Goal: Transaction & Acquisition: Purchase product/service

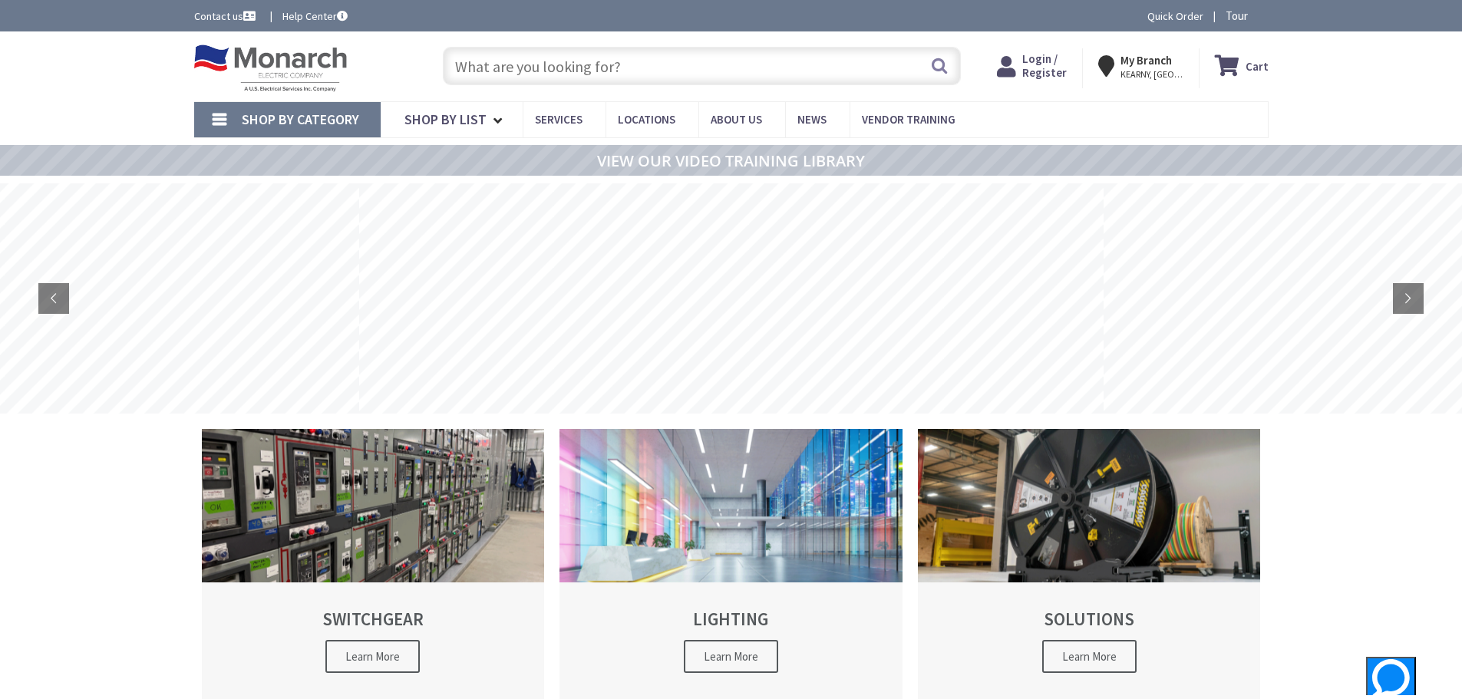
type input "[PERSON_NAME][GEOGRAPHIC_DATA], [GEOGRAPHIC_DATA]"
click at [480, 65] on input "text" at bounding box center [702, 66] width 518 height 38
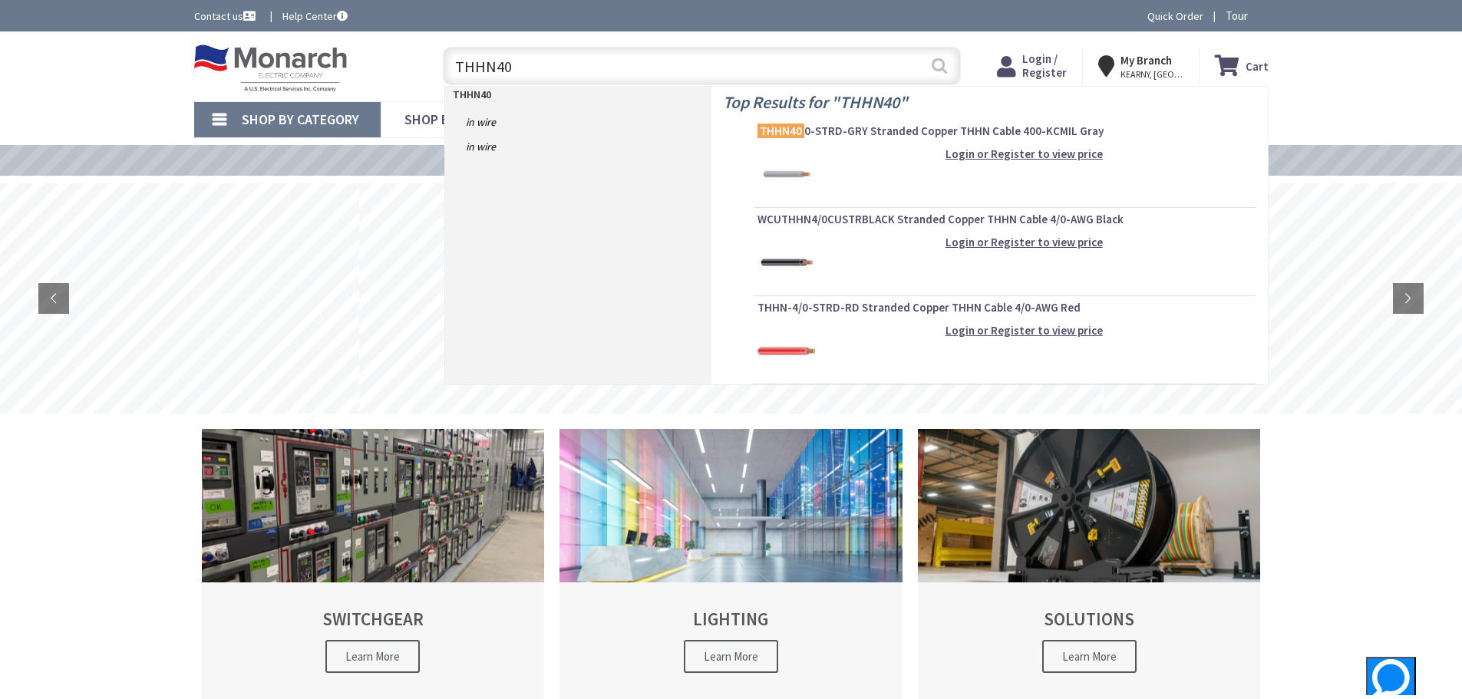
type input "THHN40"
click at [941, 62] on button "Search" at bounding box center [939, 65] width 20 height 35
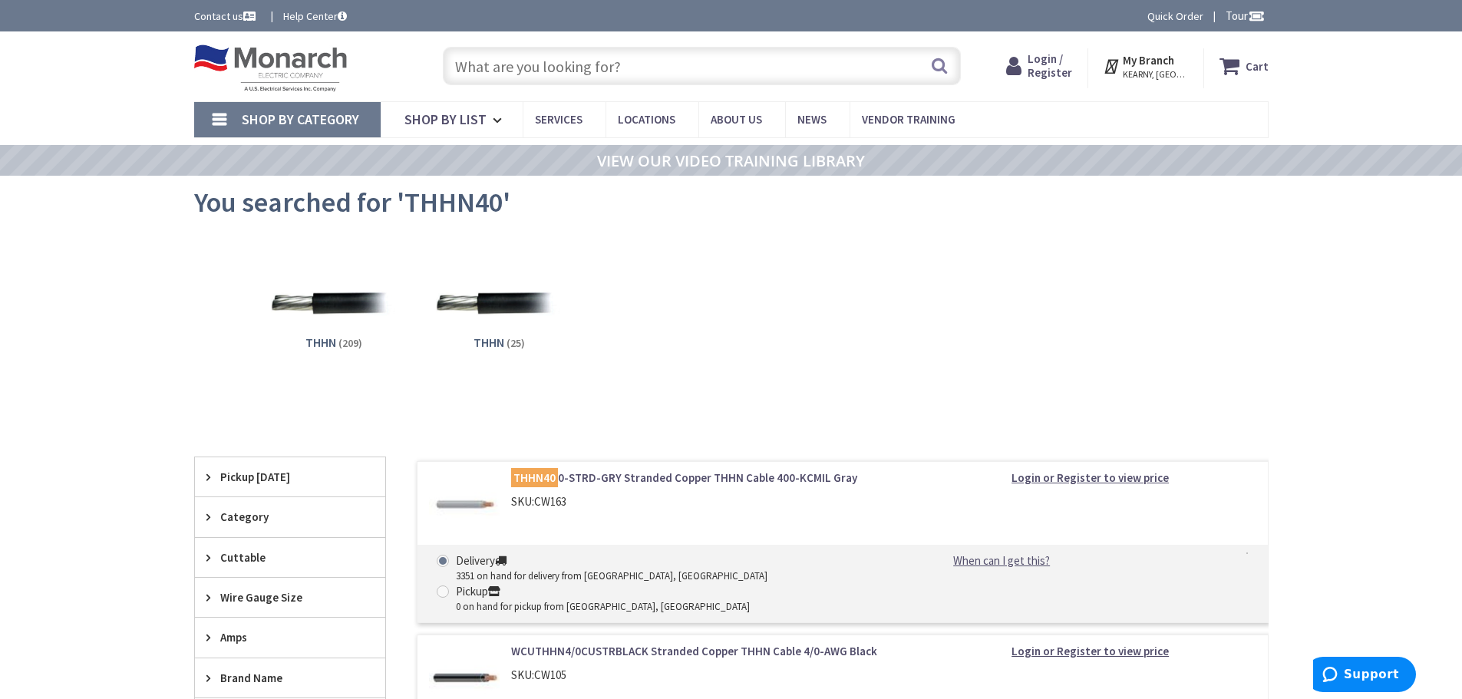
click at [491, 65] on input "text" at bounding box center [702, 66] width 518 height 38
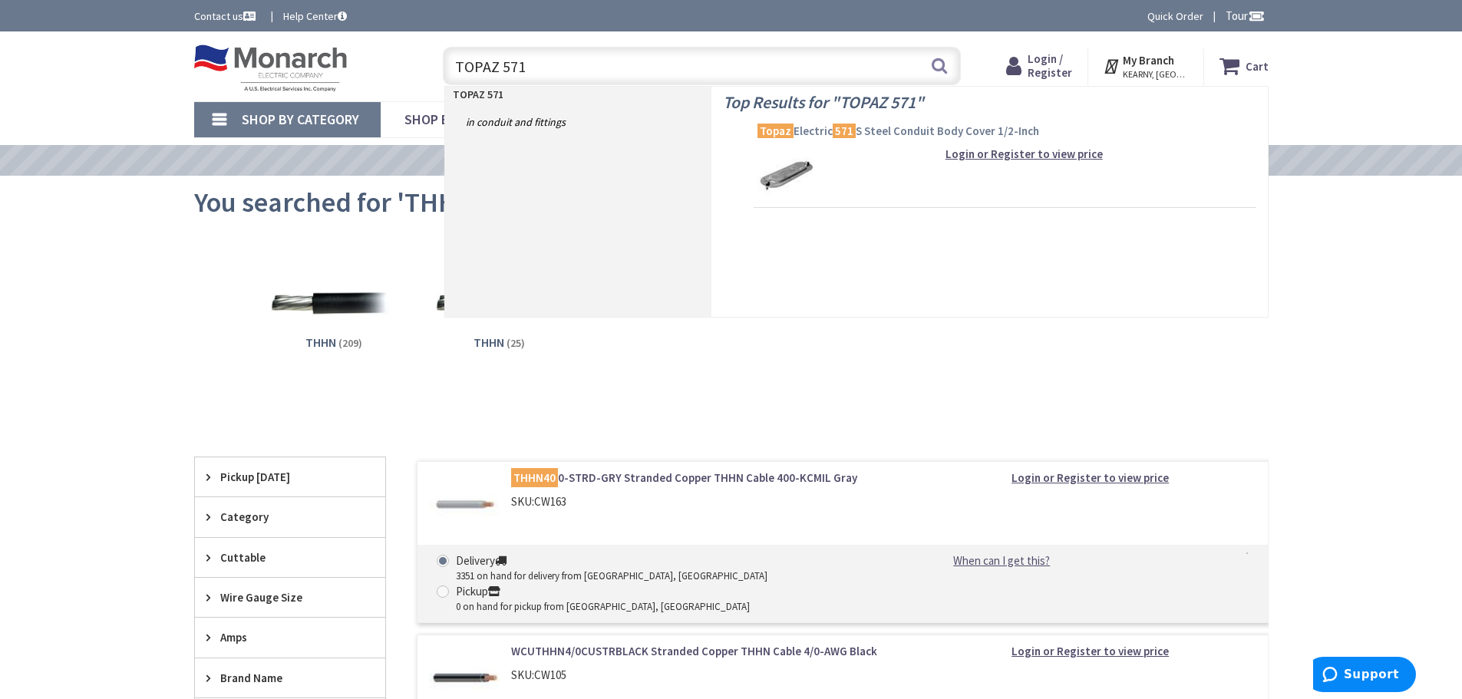
type input "TOPAZ 571"
click at [820, 130] on span "Topaz Electric 571 S Steel Conduit Body Cover 1/2-Inch" at bounding box center [1004, 131] width 495 height 15
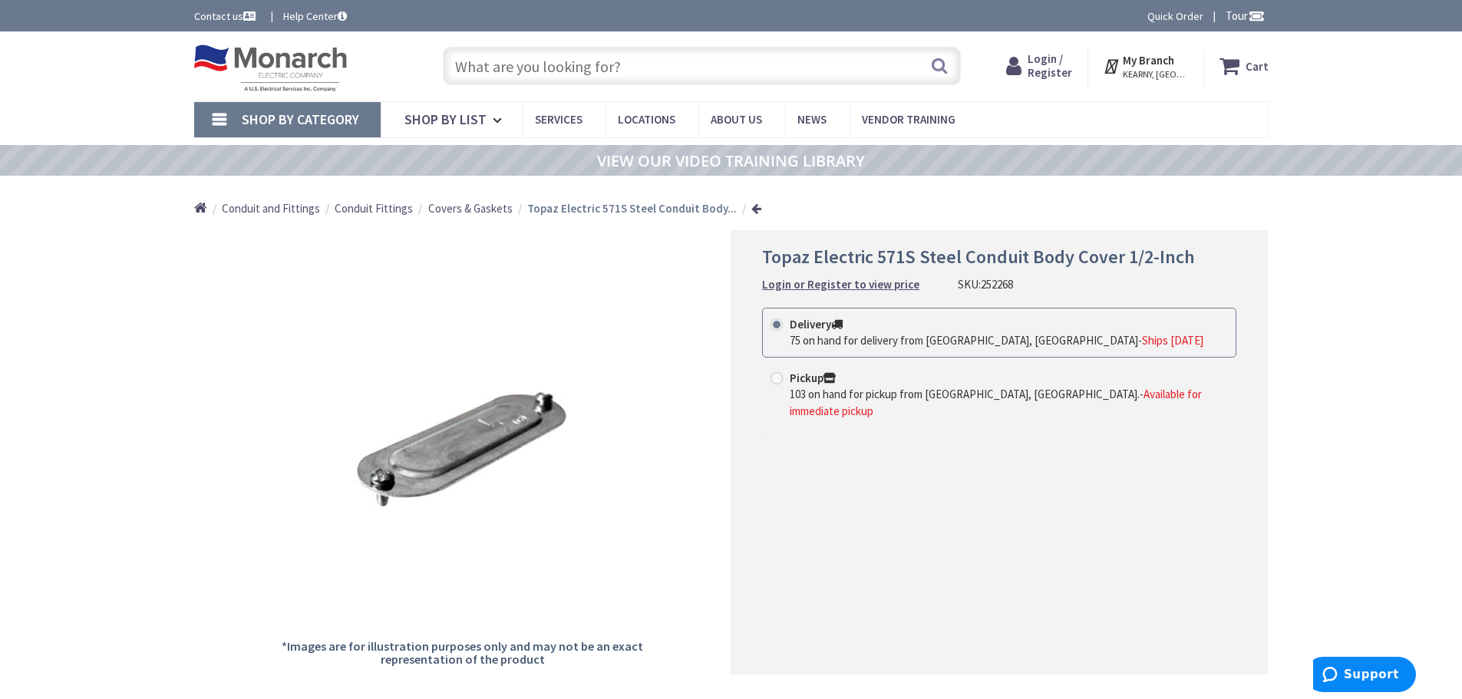
click at [513, 68] on input "text" at bounding box center [702, 66] width 518 height 38
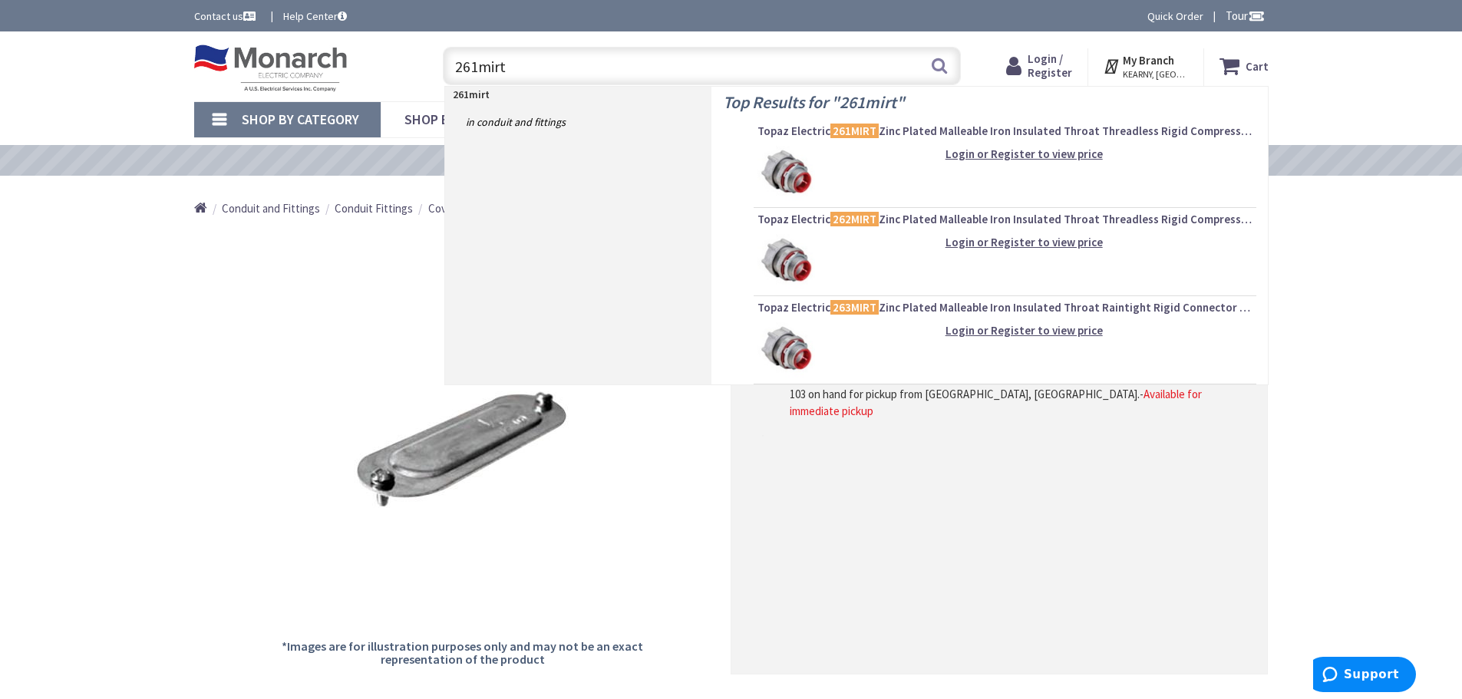
type input "261mirt"
click at [776, 166] on img at bounding box center [786, 175] width 58 height 58
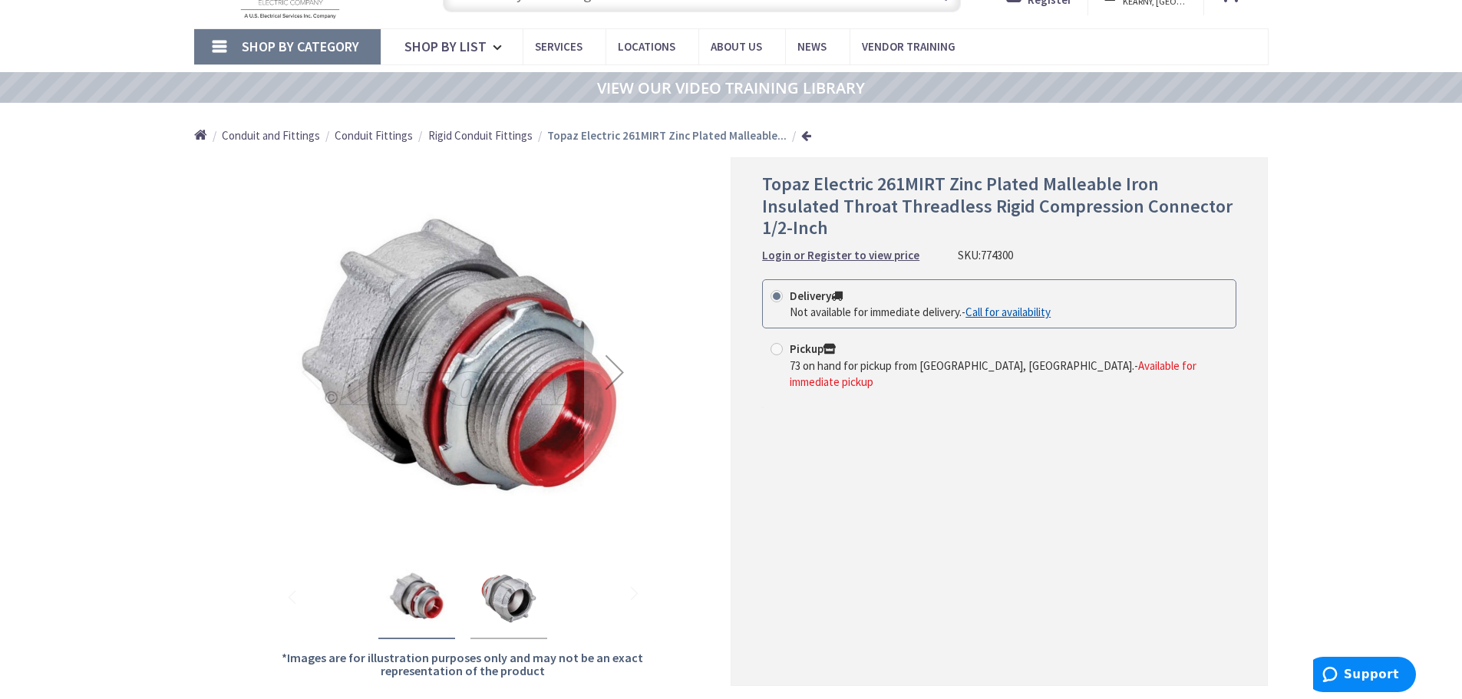
scroll to position [153, 0]
